Goal: Transaction & Acquisition: Purchase product/service

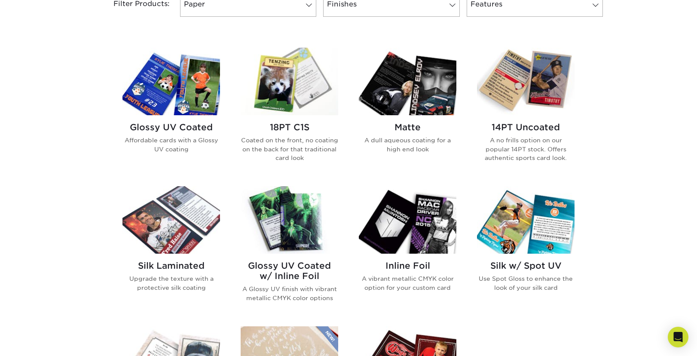
scroll to position [473, 0]
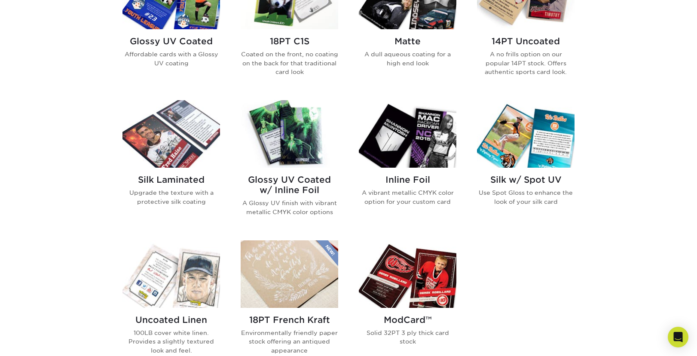
click at [288, 139] on img at bounding box center [290, 133] width 98 height 67
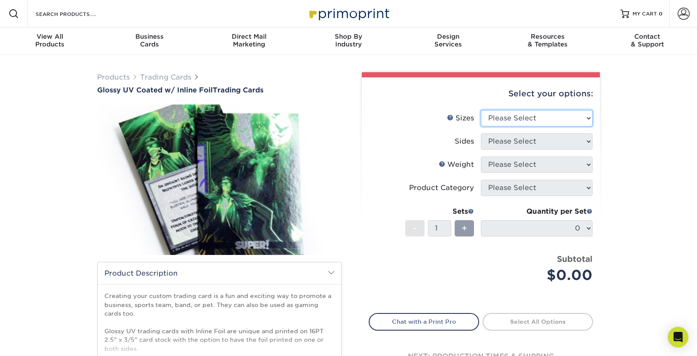
click at [590, 119] on select "Please Select 2.5" x 3.5"" at bounding box center [537, 118] width 112 height 16
select select "2.50x3.50"
click at [481, 110] on select "Please Select 2.5" x 3.5"" at bounding box center [537, 118] width 112 height 16
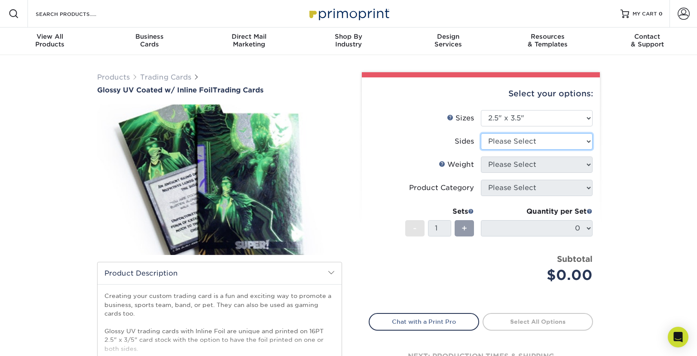
click at [581, 141] on select "Please Select Print Both Sides - Foil Back Only Print Both Sides - Foil Both Si…" at bounding box center [537, 141] width 112 height 16
select select "e9e9dfb3-fba1-4d60-972c-fd9ca5904d33"
click at [481, 133] on select "Please Select Print Both Sides - Foil Back Only Print Both Sides - Foil Both Si…" at bounding box center [537, 141] width 112 height 16
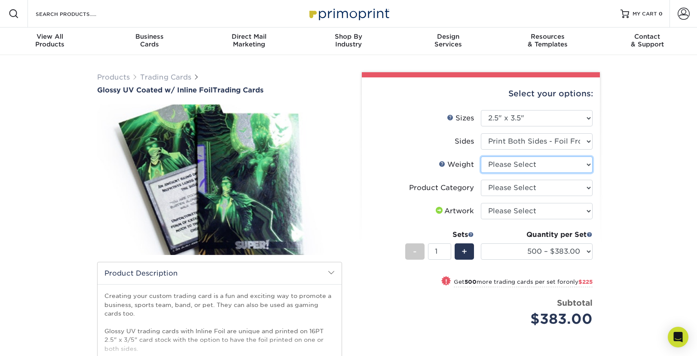
click at [584, 169] on select "Please Select 16PT" at bounding box center [537, 164] width 112 height 16
select select "16PT"
click at [481, 156] on select "Please Select 16PT" at bounding box center [537, 164] width 112 height 16
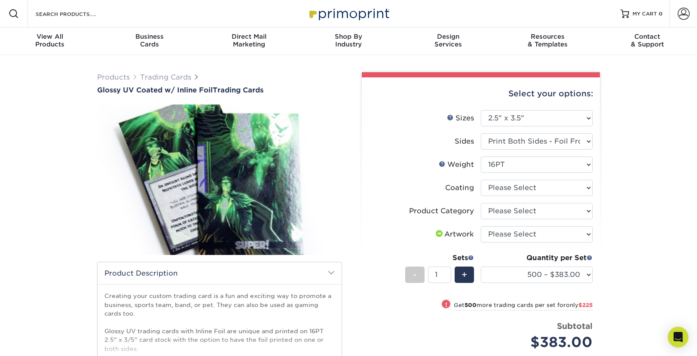
click at [596, 187] on div "Select your options: Sizes Help Sizes Please Select 2.5" x 3.5" Sides Please Se…" at bounding box center [481, 266] width 238 height 379
click at [590, 187] on select at bounding box center [537, 188] width 112 height 16
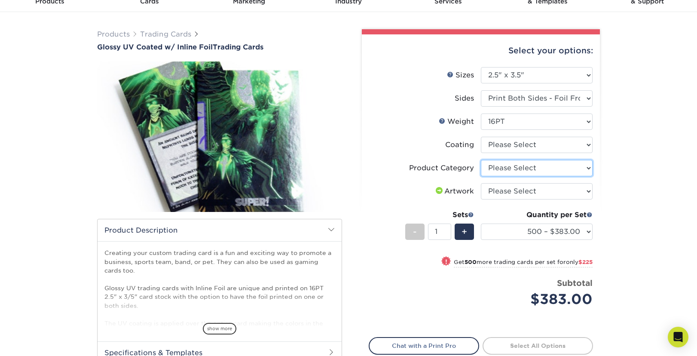
click at [585, 176] on select "Please Select Trading Cards" at bounding box center [537, 168] width 112 height 16
select select "c2f9bce9-36c2-409d-b101-c29d9d031e18"
click at [481, 160] on select "Please Select Trading Cards" at bounding box center [537, 168] width 112 height 16
click at [591, 193] on select "Please Select I will upload files I need a design - $100" at bounding box center [537, 191] width 112 height 16
select select "upload"
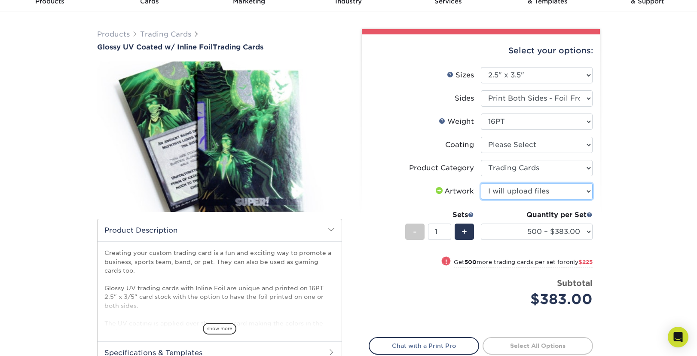
click at [481, 183] on select "Please Select I will upload files I need a design - $100" at bounding box center [537, 191] width 112 height 16
